Goal: Obtain resource: Download file/media

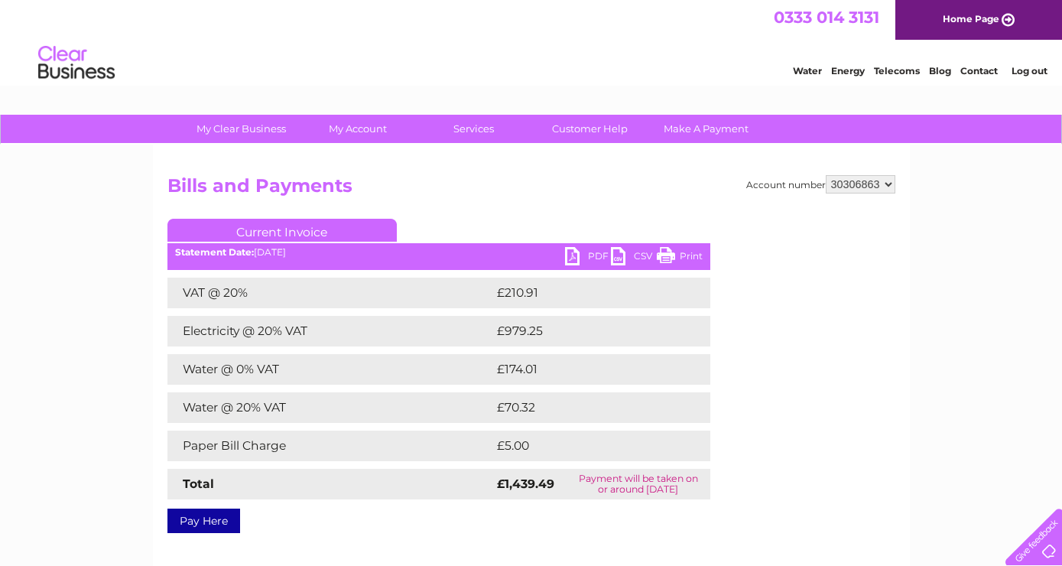
click at [826, 175] on select "337228 382500 439338 442724 442887 444861 444869 445778 447015 452092 452130 45…" at bounding box center [861, 184] width 70 height 18
select select "30290450"
click option "30290450" at bounding box center [0, 0] width 0 height 0
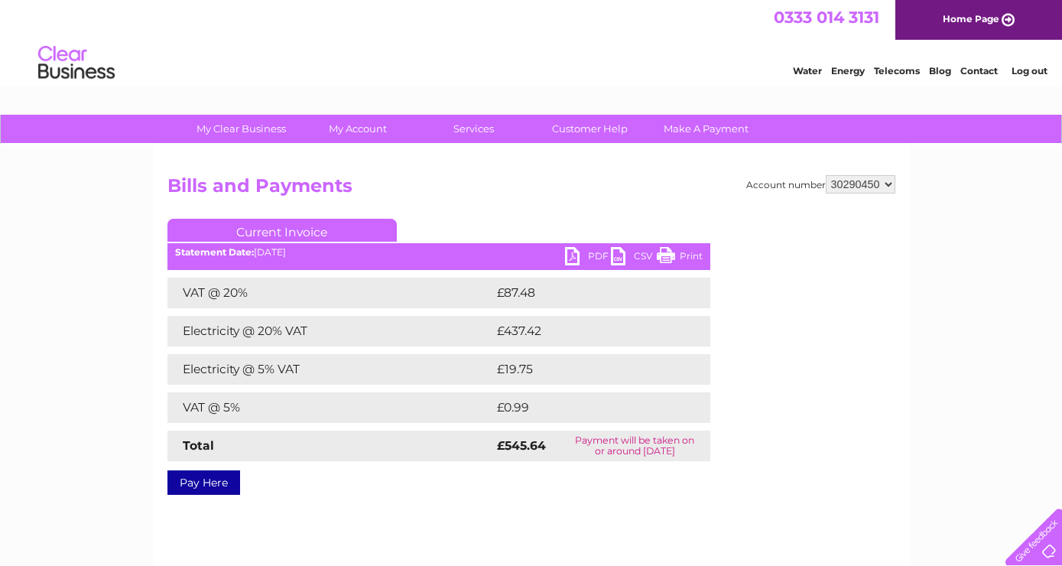
click at [596, 252] on link "PDF" at bounding box center [588, 258] width 46 height 22
click at [826, 175] on select "337228 382500 439338 442724 442887 444861 444869 445778 447015 452092 452130 45…" at bounding box center [861, 184] width 70 height 18
select select "30290449"
click option "30290449" at bounding box center [0, 0] width 0 height 0
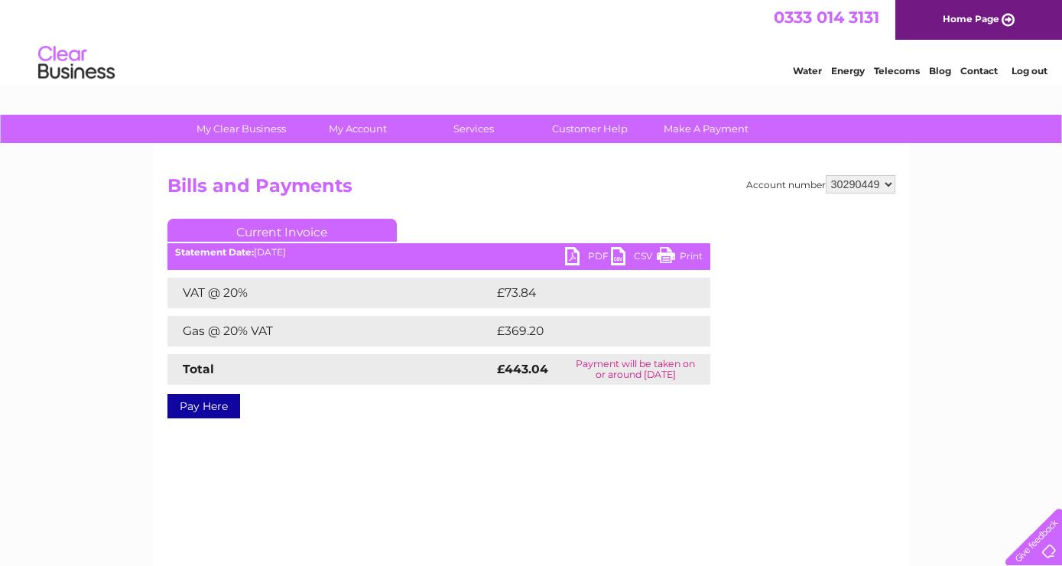
click at [597, 257] on link "PDF" at bounding box center [588, 258] width 46 height 22
click at [826, 175] on select "337228 382500 439338 442724 442887 444861 444869 445778 447015 452092 452130 45…" at bounding box center [861, 184] width 70 height 18
select select "30290443"
click option "30290443" at bounding box center [0, 0] width 0 height 0
click at [599, 252] on link "PDF" at bounding box center [588, 258] width 46 height 22
